Goal: Check status

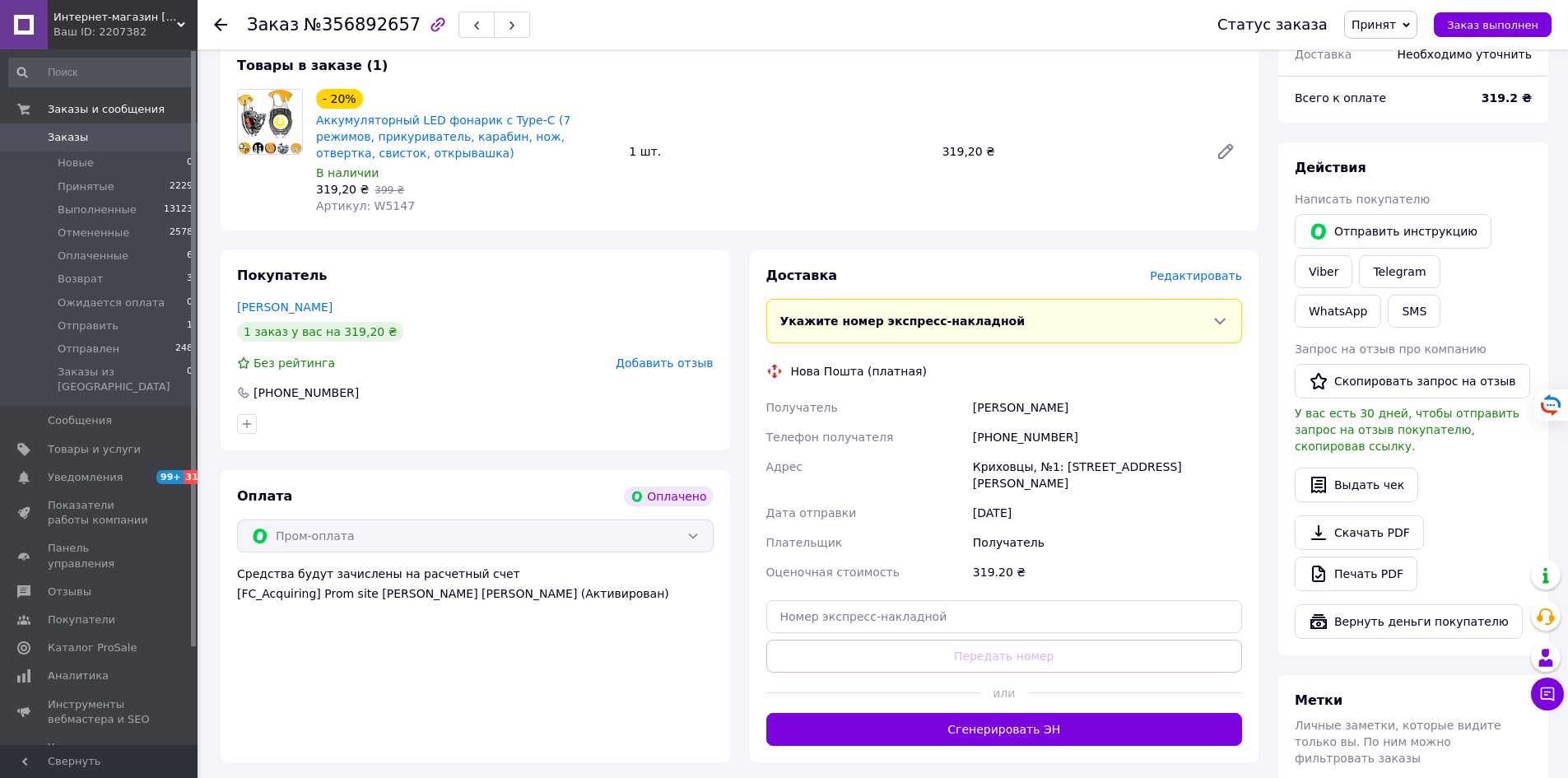
scroll to position [329, 0]
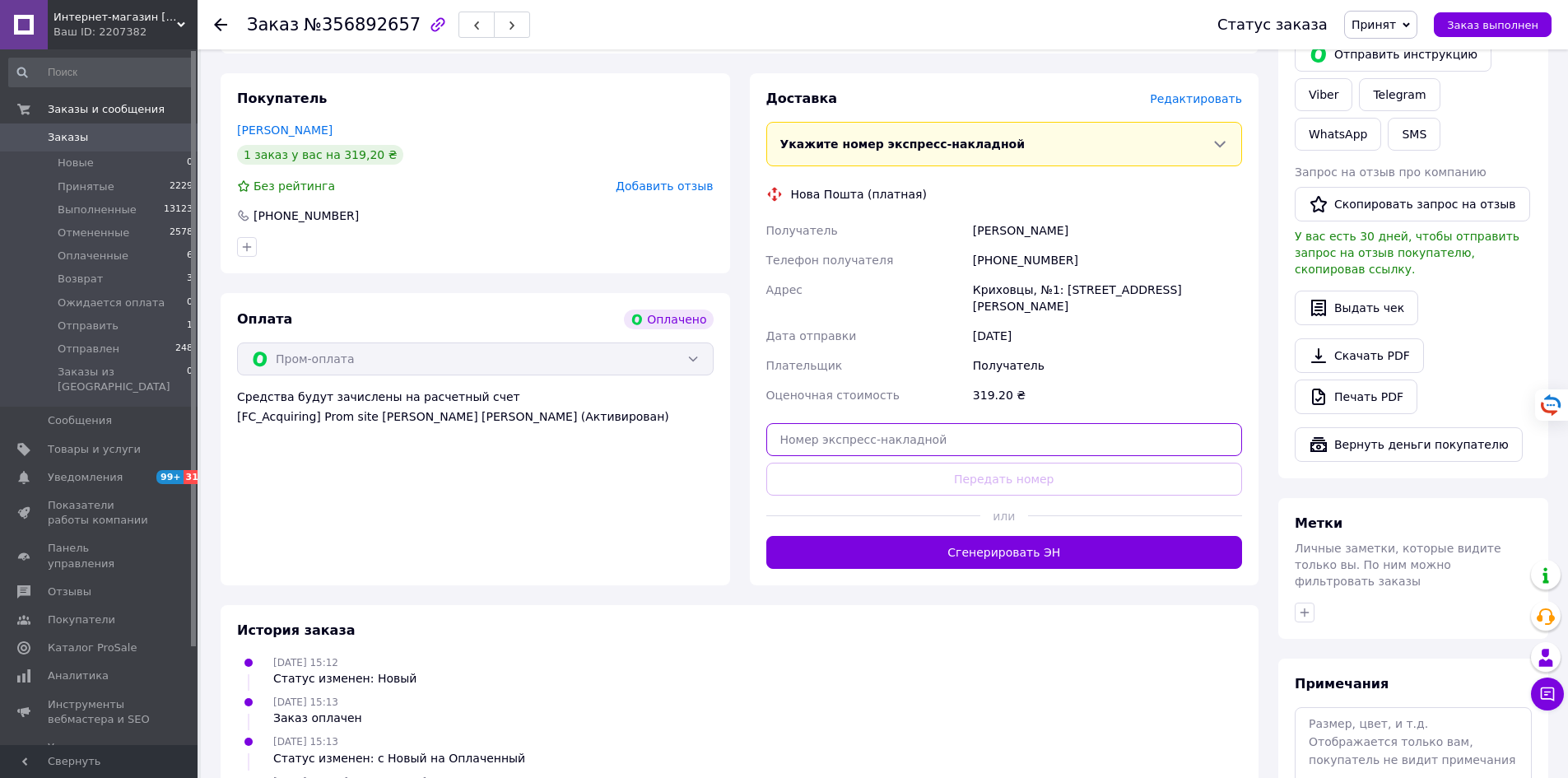
click at [869, 423] on input "text" at bounding box center [1004, 439] width 476 height 33
paste input "20451225236113"
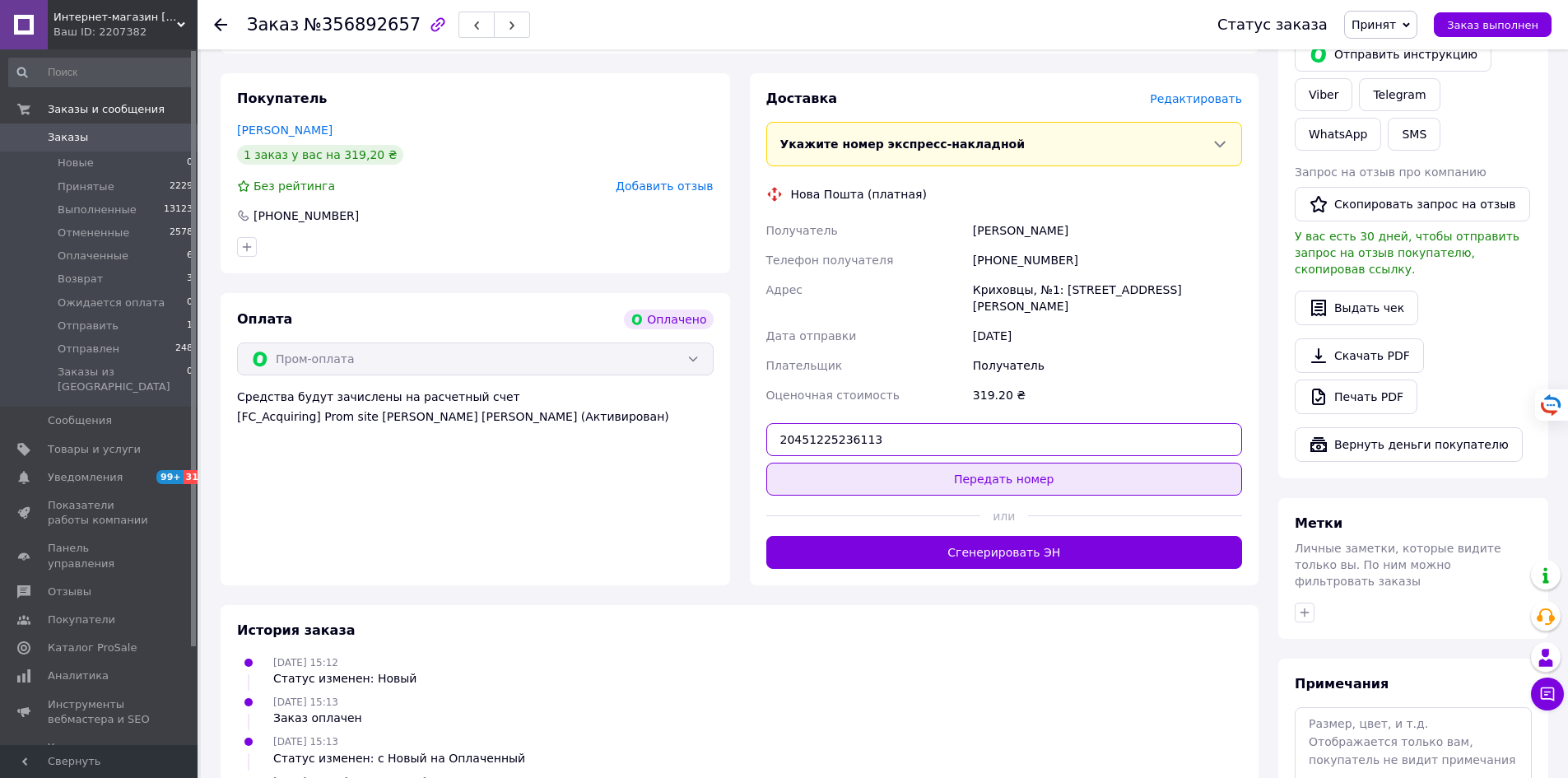
type input "20451225236113"
click at [932, 463] on button "Передать номер" at bounding box center [1004, 479] width 476 height 33
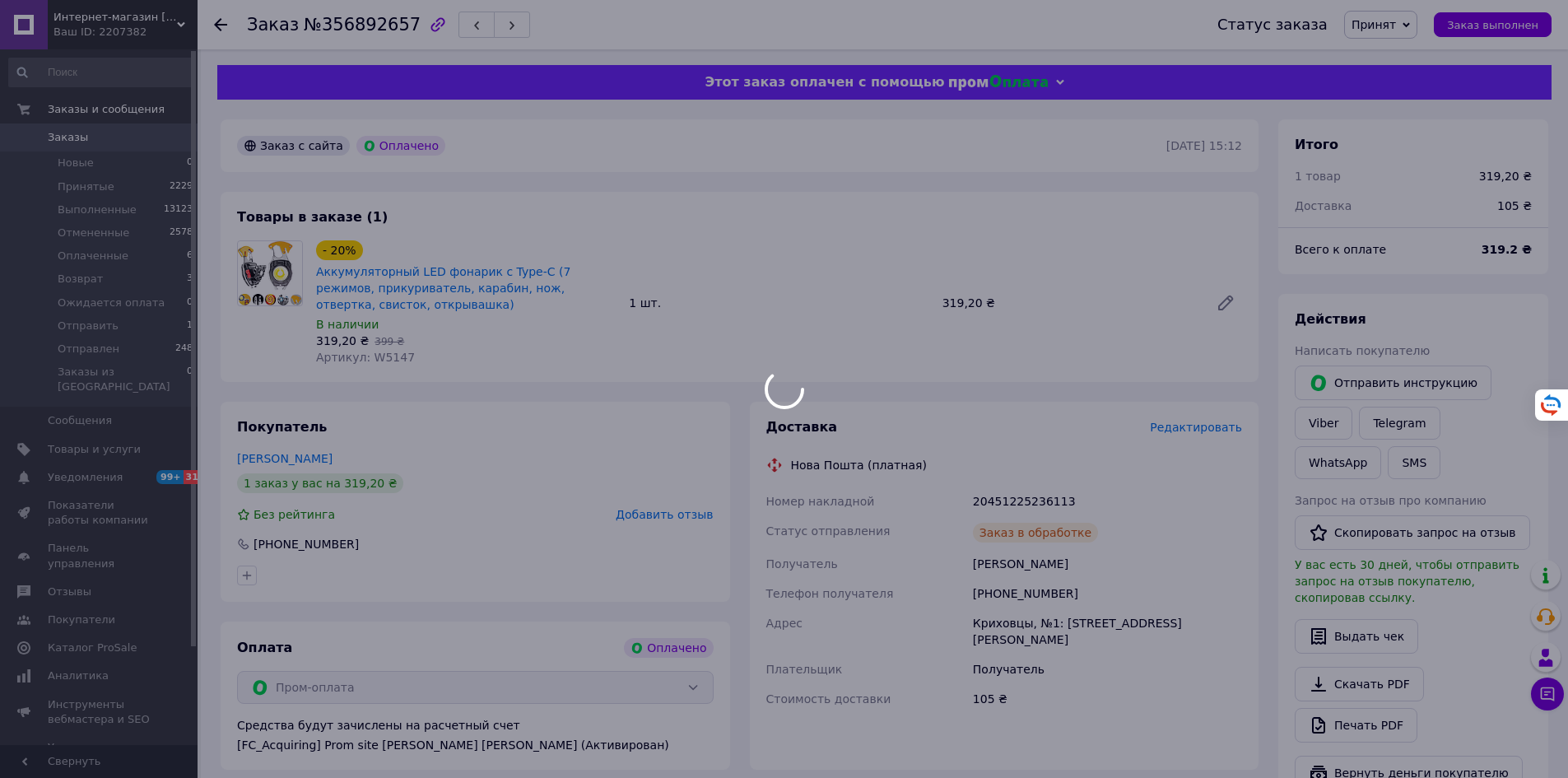
scroll to position [0, 0]
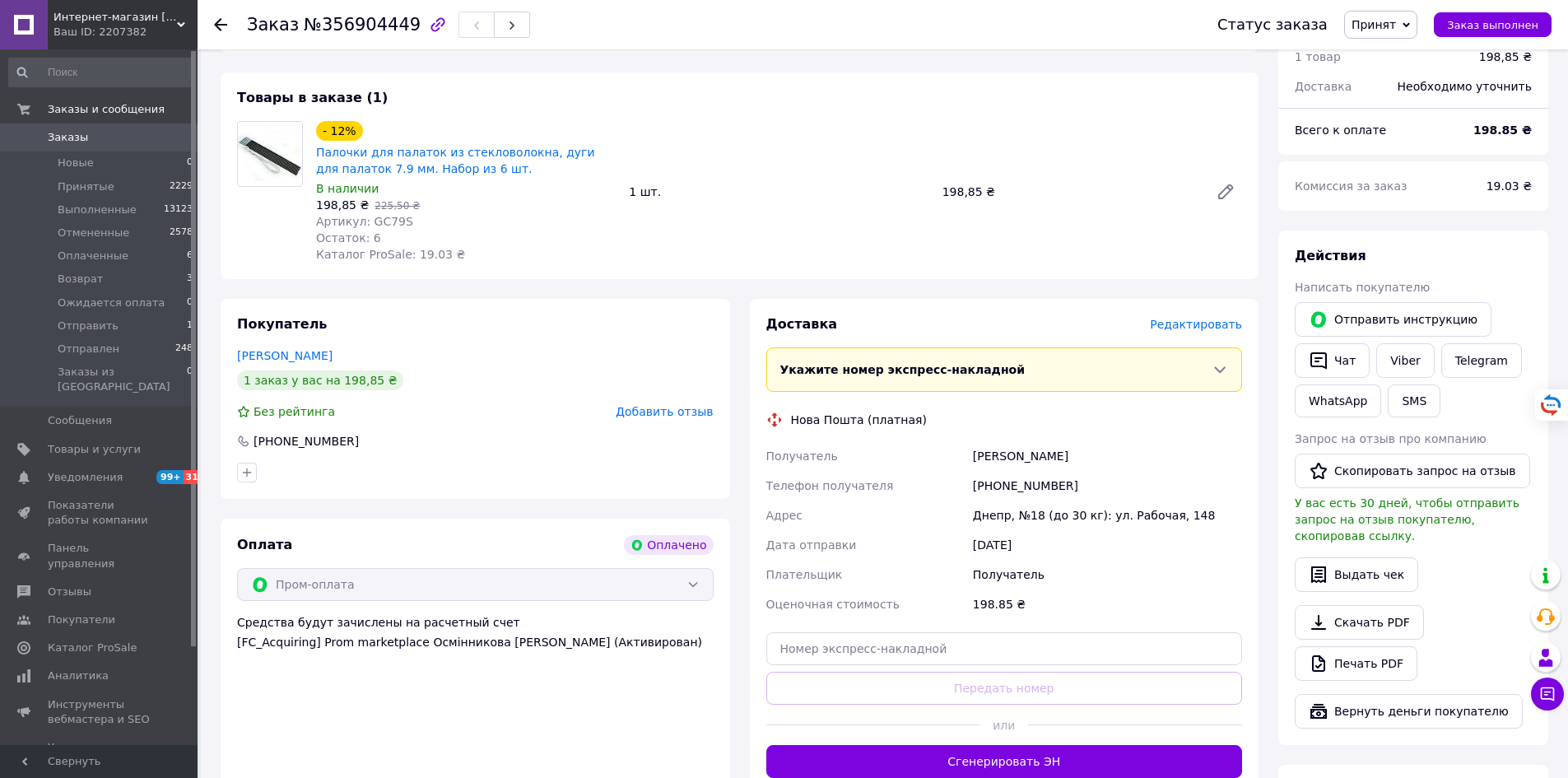
scroll to position [247, 0]
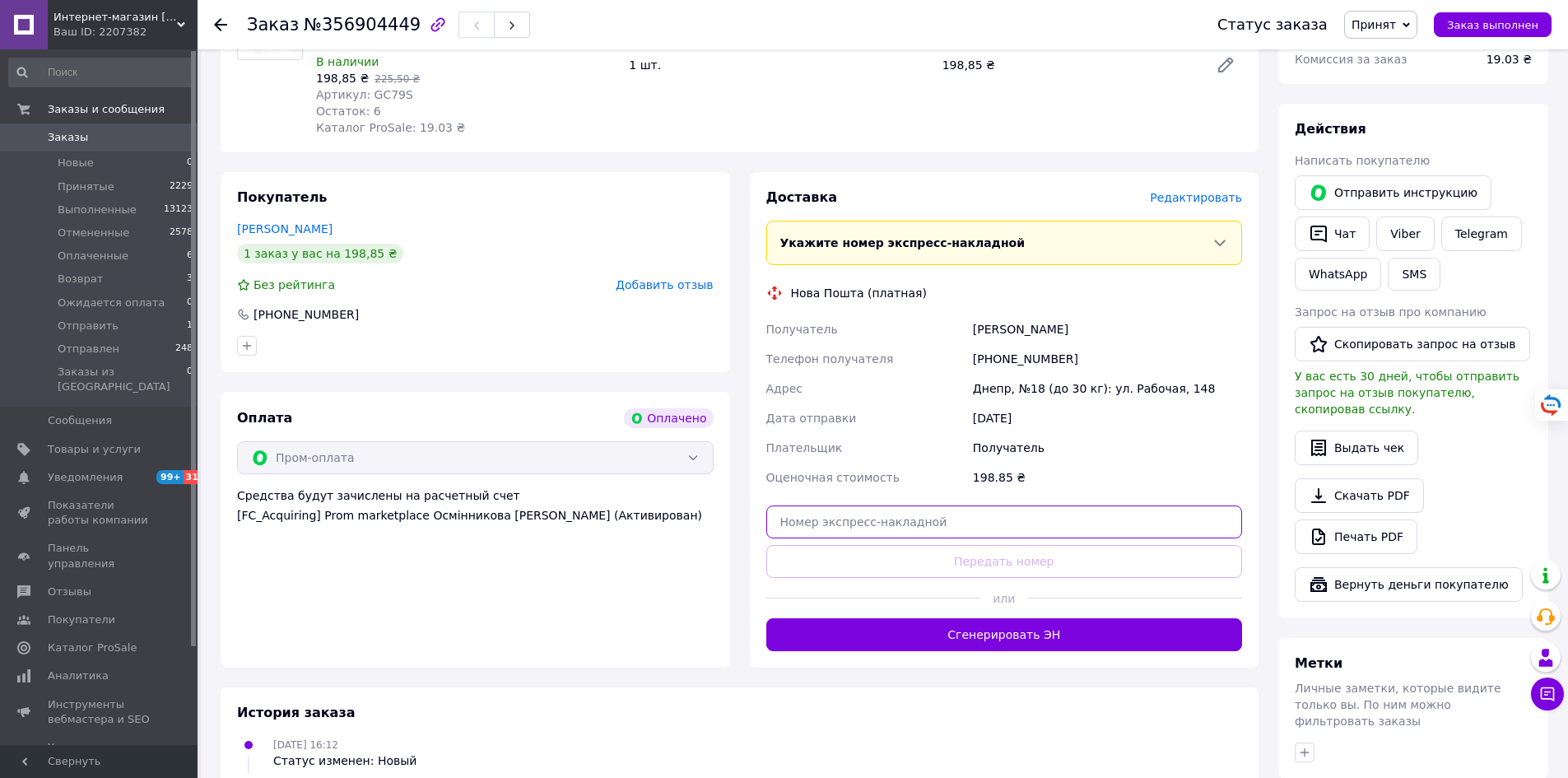
click at [973, 518] on input "text" at bounding box center [1004, 522] width 476 height 33
paste input "20451225237511"
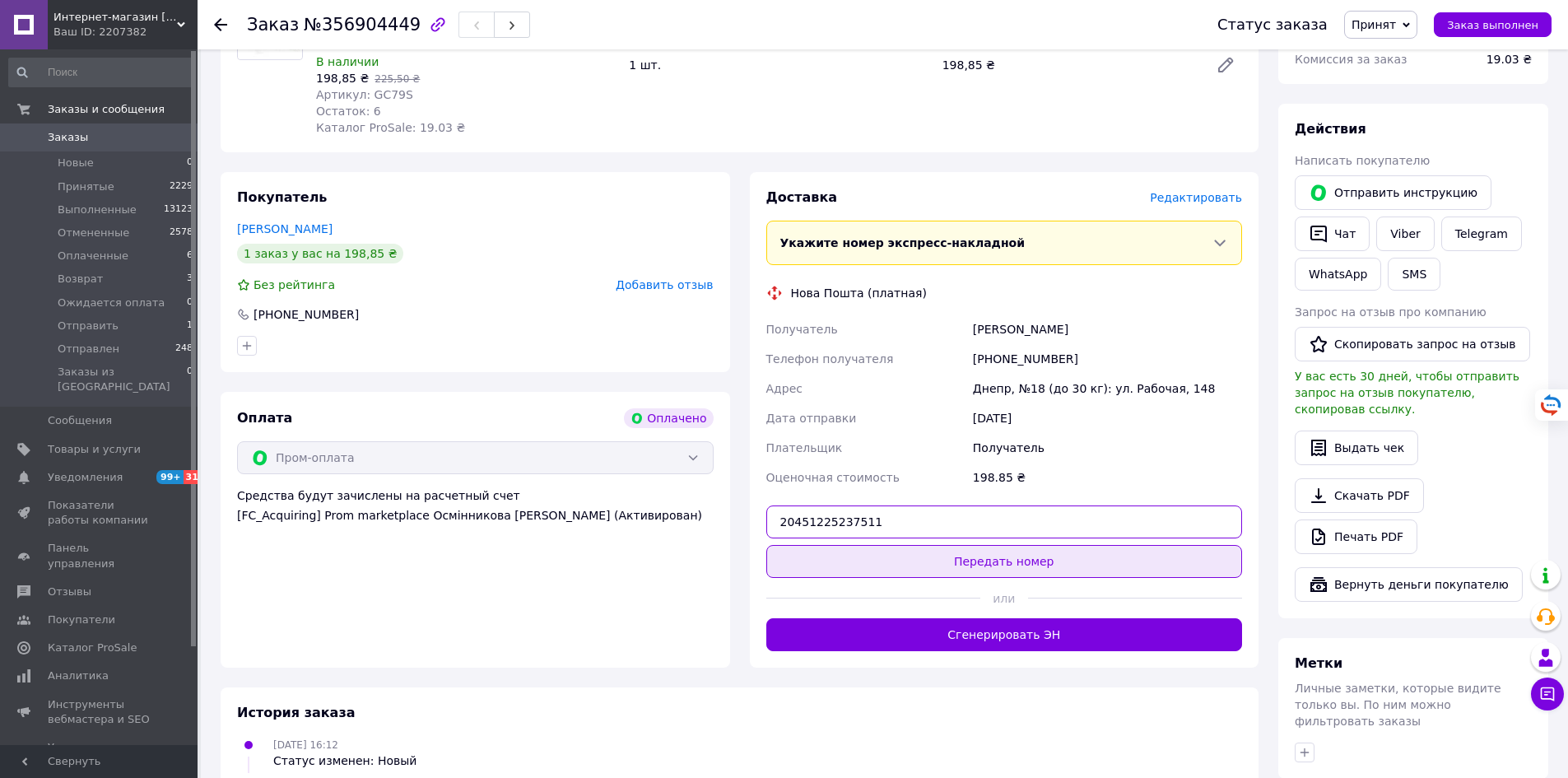
type input "20451225237511"
click at [988, 557] on button "Передать номер" at bounding box center [1004, 561] width 476 height 33
